Goal: Communication & Community: Answer question/provide support

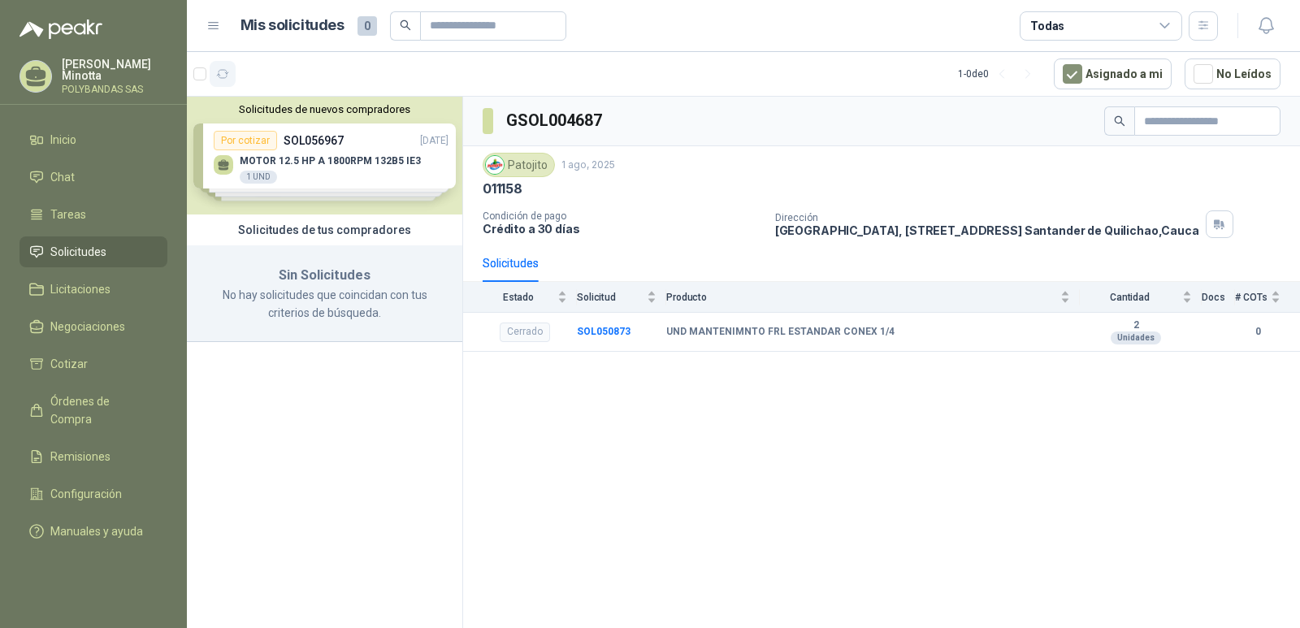
click at [219, 77] on icon "button" at bounding box center [223, 74] width 12 height 8
click at [93, 67] on p "Solanyi [PERSON_NAME]" at bounding box center [115, 69] width 106 height 23
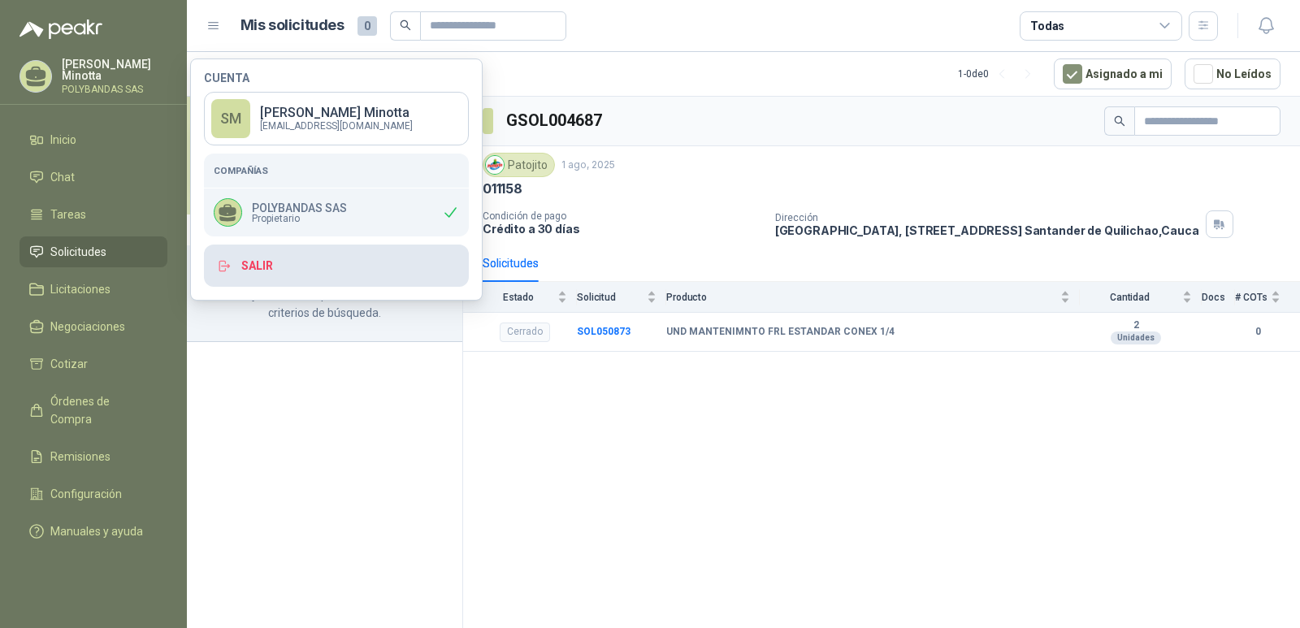
click at [247, 272] on button "Salir" at bounding box center [336, 266] width 265 height 42
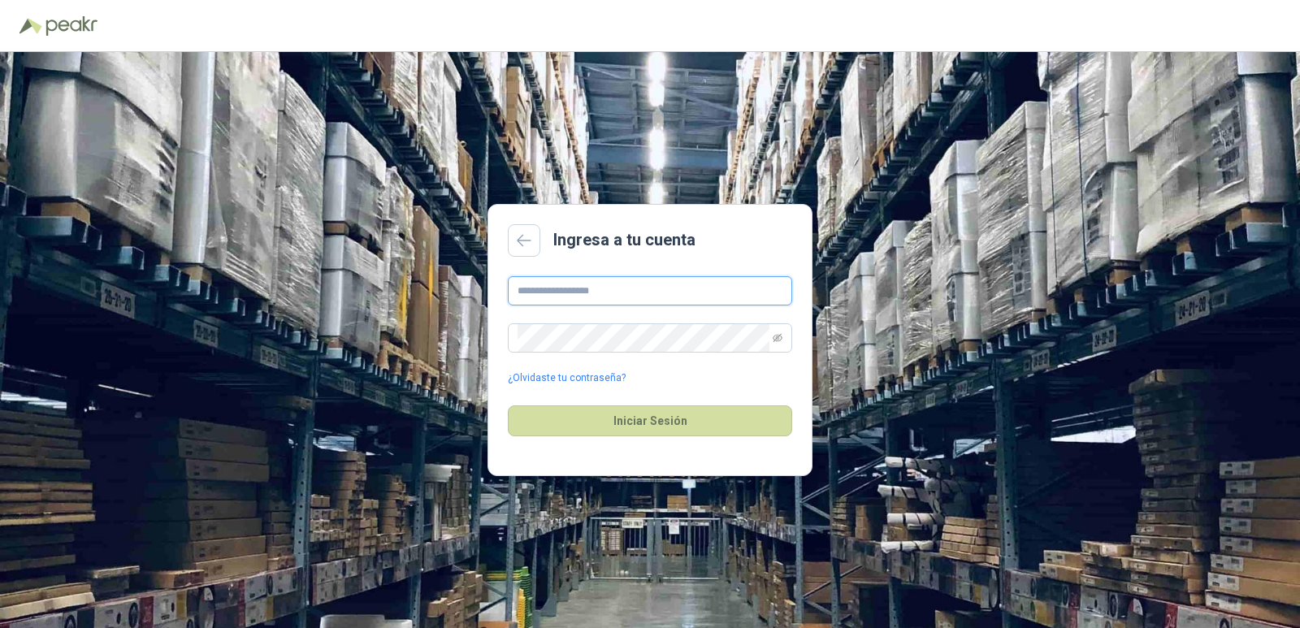
type input "**********"
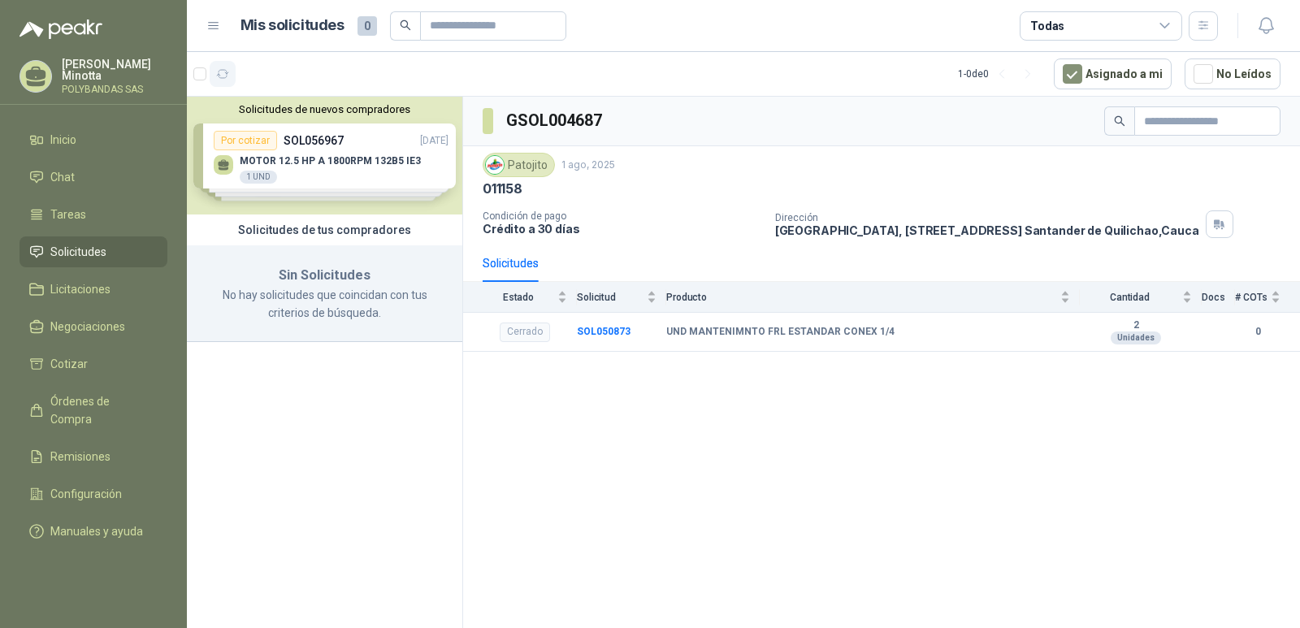
click at [219, 74] on icon "button" at bounding box center [223, 74] width 14 height 14
click at [219, 74] on icon "button" at bounding box center [223, 74] width 12 height 8
click at [84, 67] on p "Solanyi Andrea Minotta" at bounding box center [115, 69] width 106 height 23
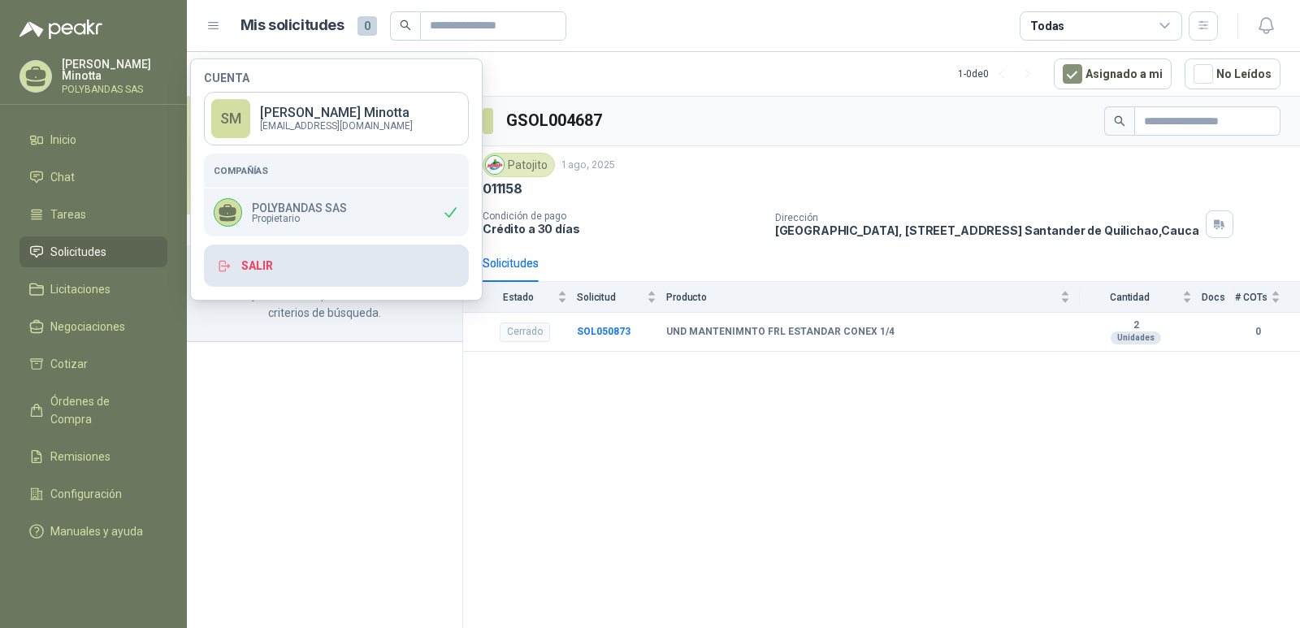
click at [305, 261] on button "Salir" at bounding box center [336, 266] width 265 height 42
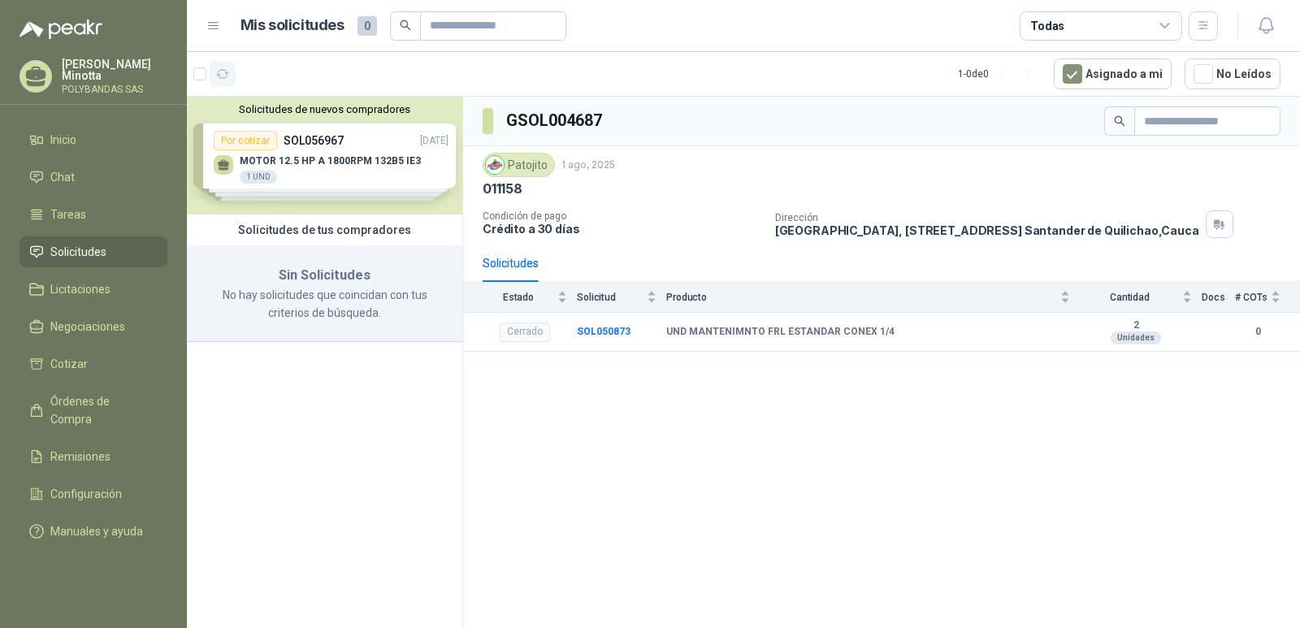
click at [229, 73] on icon "button" at bounding box center [223, 74] width 14 height 14
click at [314, 106] on button "Solicitudes de nuevos compradores" at bounding box center [324, 109] width 262 height 12
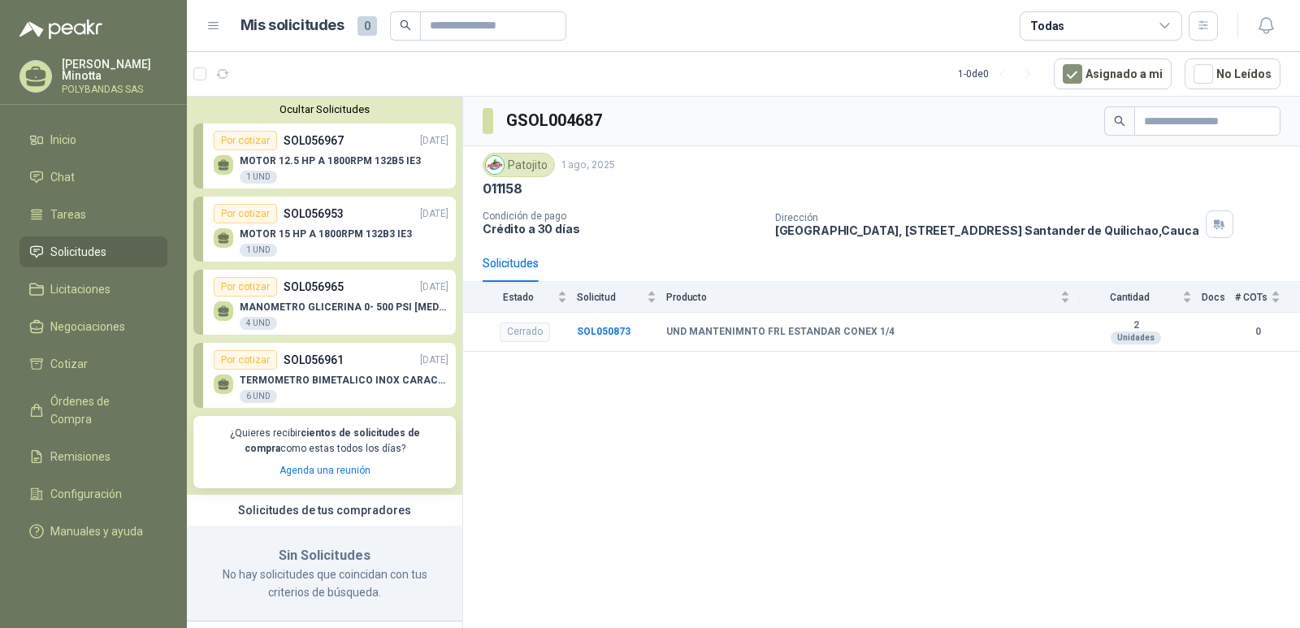
click at [311, 111] on button "Ocultar Solicitudes" at bounding box center [324, 109] width 262 height 12
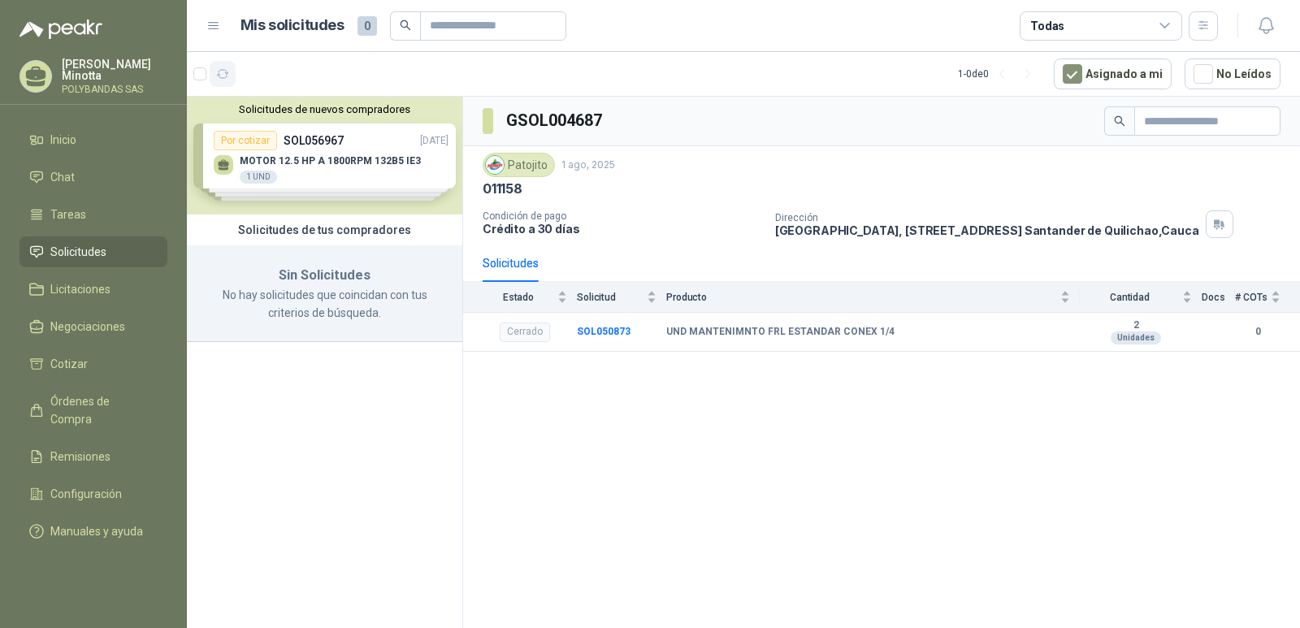
click at [220, 75] on icon "button" at bounding box center [223, 74] width 14 height 14
click at [80, 176] on li "Chat" at bounding box center [93, 177] width 128 height 18
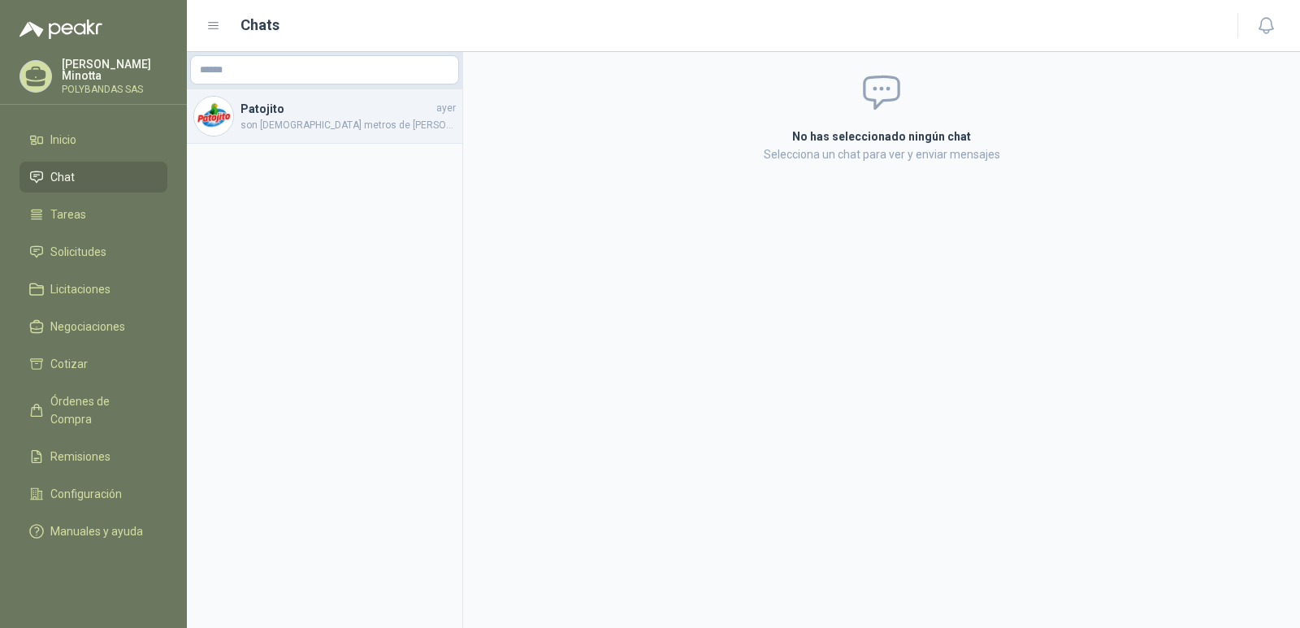
click at [330, 115] on h4 "Patojito" at bounding box center [336, 109] width 193 height 18
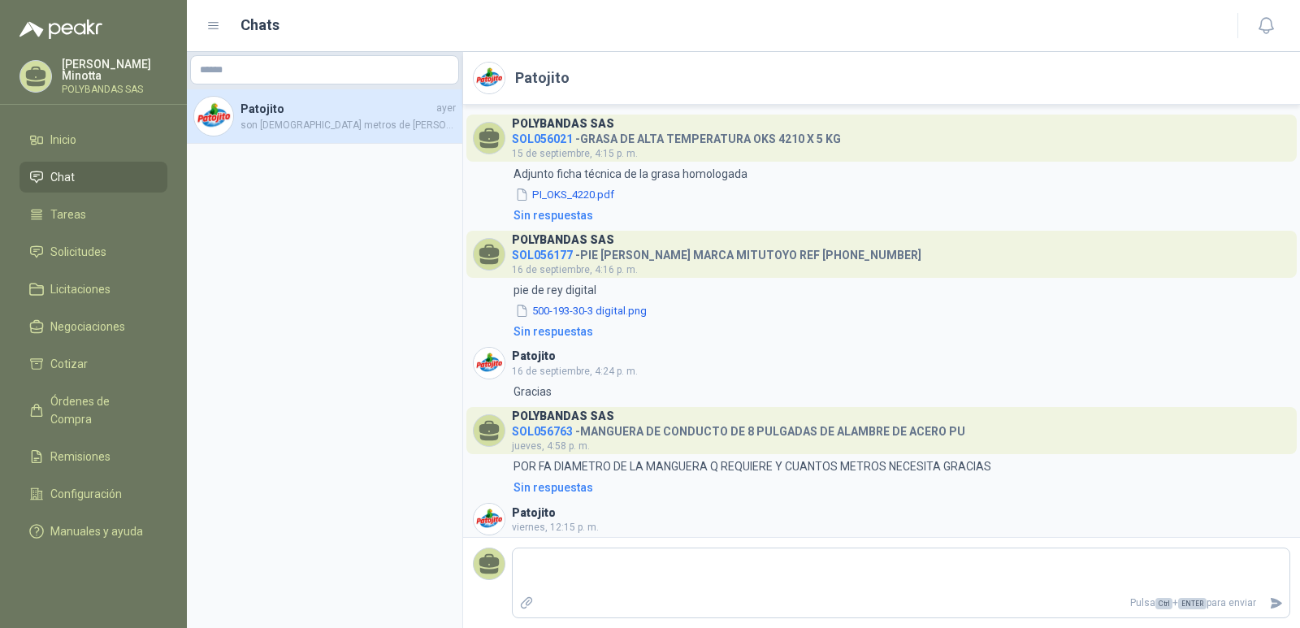
scroll to position [107, 0]
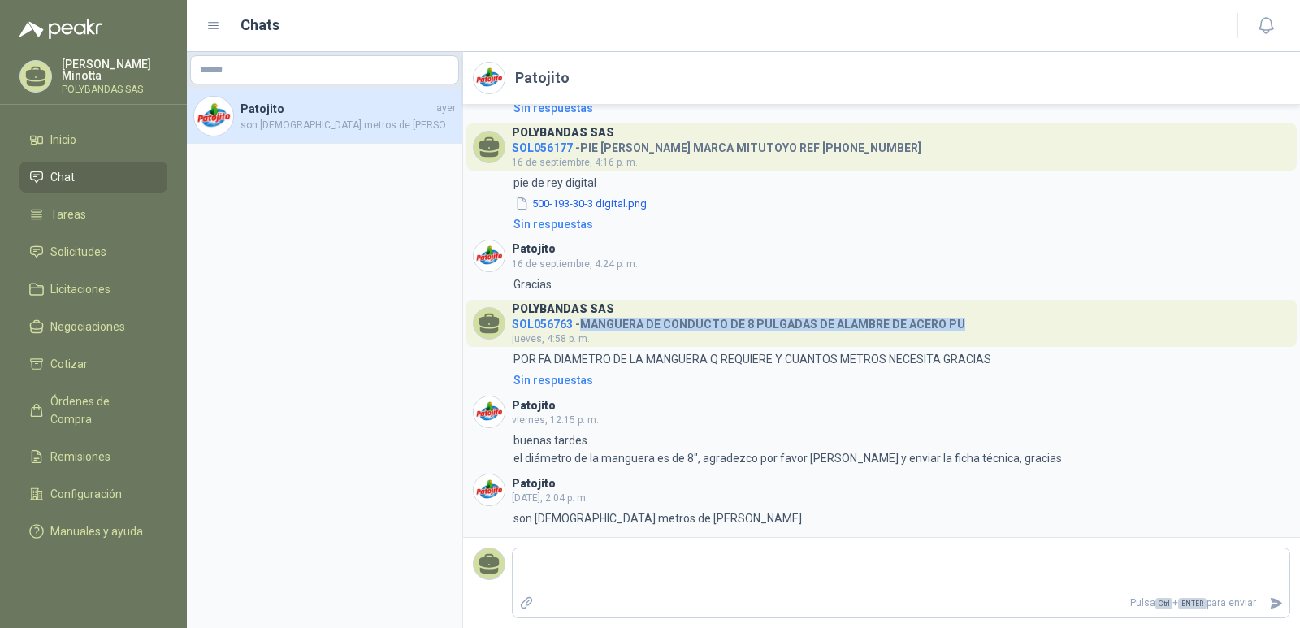
drag, startPoint x: 582, startPoint y: 323, endPoint x: 956, endPoint y: 327, distance: 373.7
click at [956, 327] on h4 "SOL056763 - MANGUERA DE CONDUCTO DE 8 PULGADAS DE ALAMBRE DE ACERO PU" at bounding box center [738, 321] width 453 height 15
copy h4 "MANGUERA DE CONDUCTO DE 8 PULGADAS DE ALAMBRE DE ACERO PU"
click at [1143, 238] on div "POLYBANDAS SAS SOL056021 - GRASA DE ALTA TEMPERATURA OKS 4210 X 5 KG 15 de sept…" at bounding box center [881, 321] width 837 height 432
click at [121, 69] on p "Solanyi [PERSON_NAME]" at bounding box center [115, 69] width 106 height 23
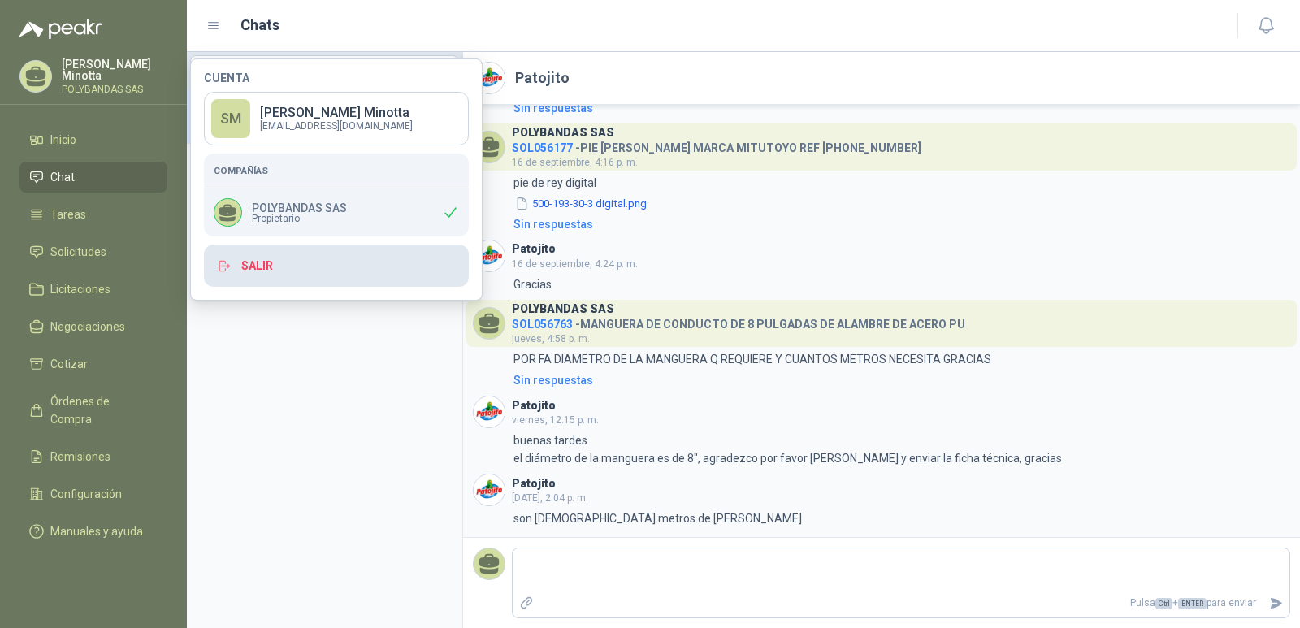
click at [304, 270] on button "Salir" at bounding box center [336, 266] width 265 height 42
click at [256, 259] on button "Salir" at bounding box center [336, 266] width 265 height 42
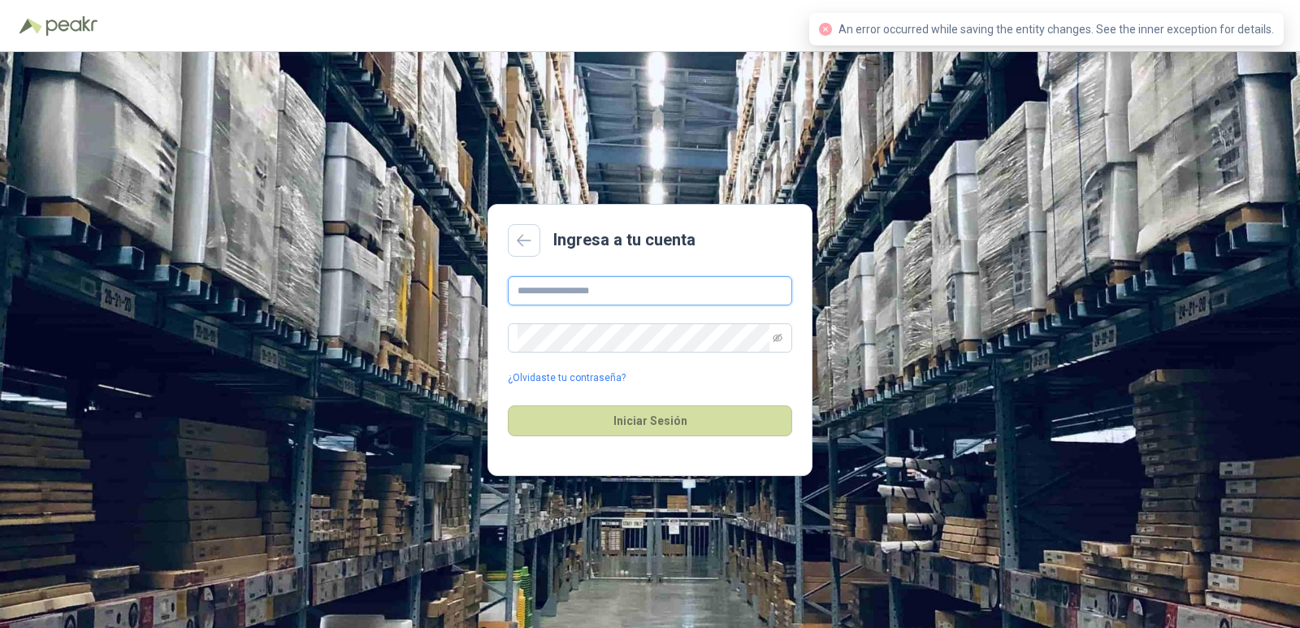
type input "**********"
